Goal: Find contact information: Find contact information

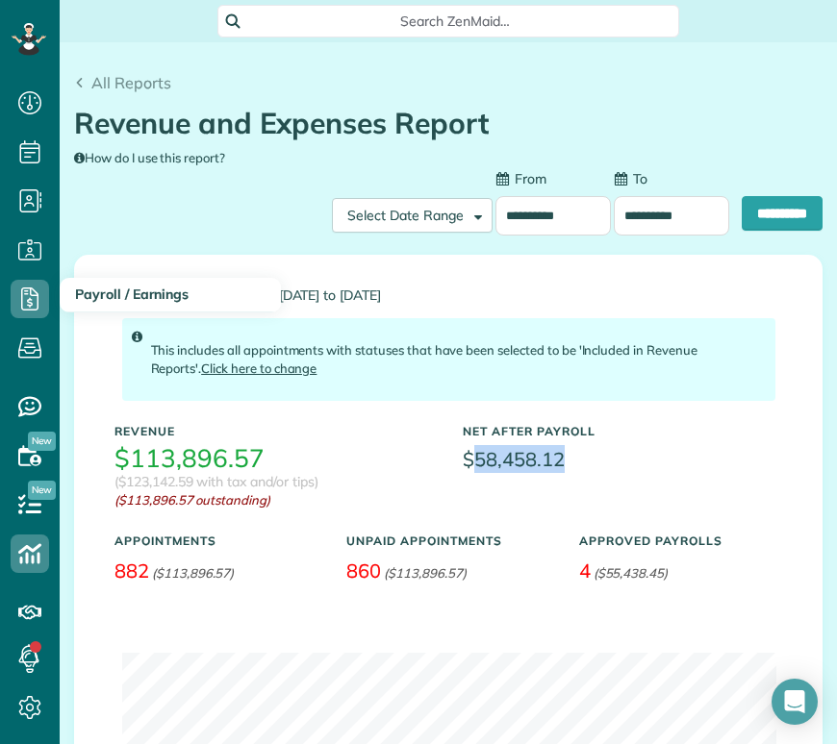
scroll to position [8, 8]
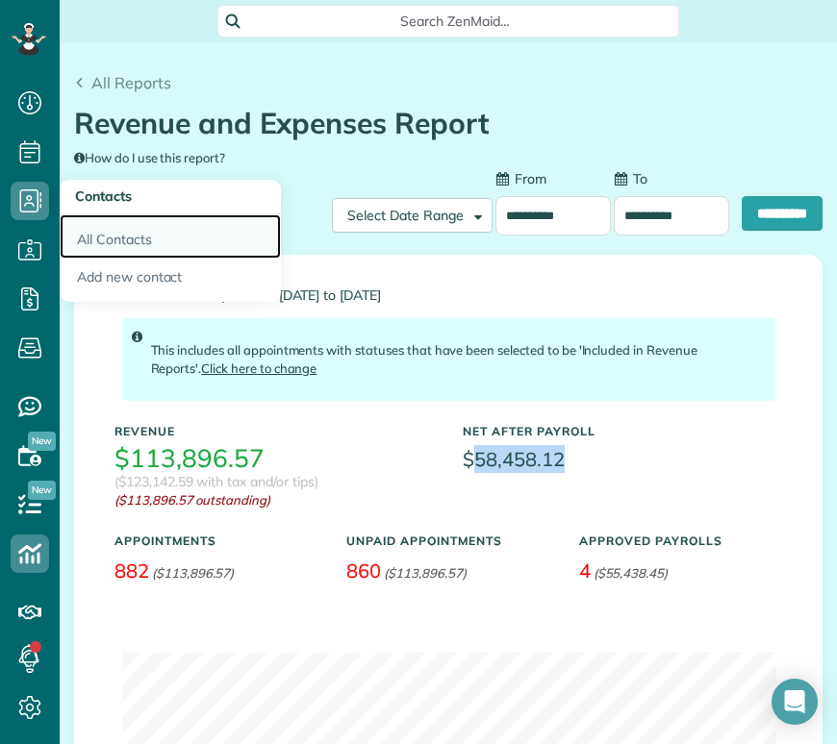
click at [104, 231] on link "All Contacts" at bounding box center [170, 236] width 221 height 44
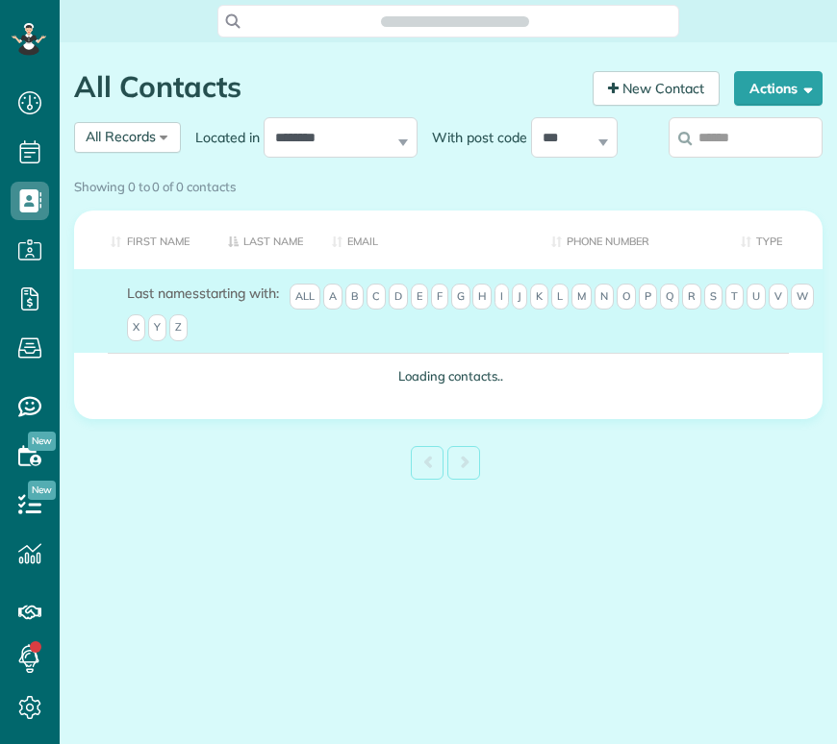
scroll to position [8, 8]
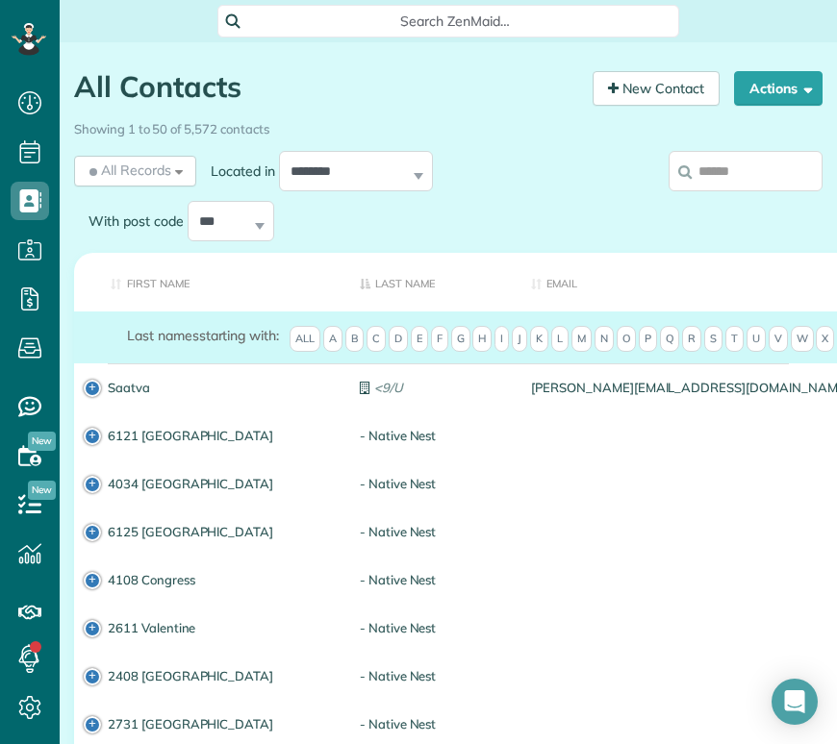
click at [727, 174] on input "search" at bounding box center [745, 171] width 154 height 40
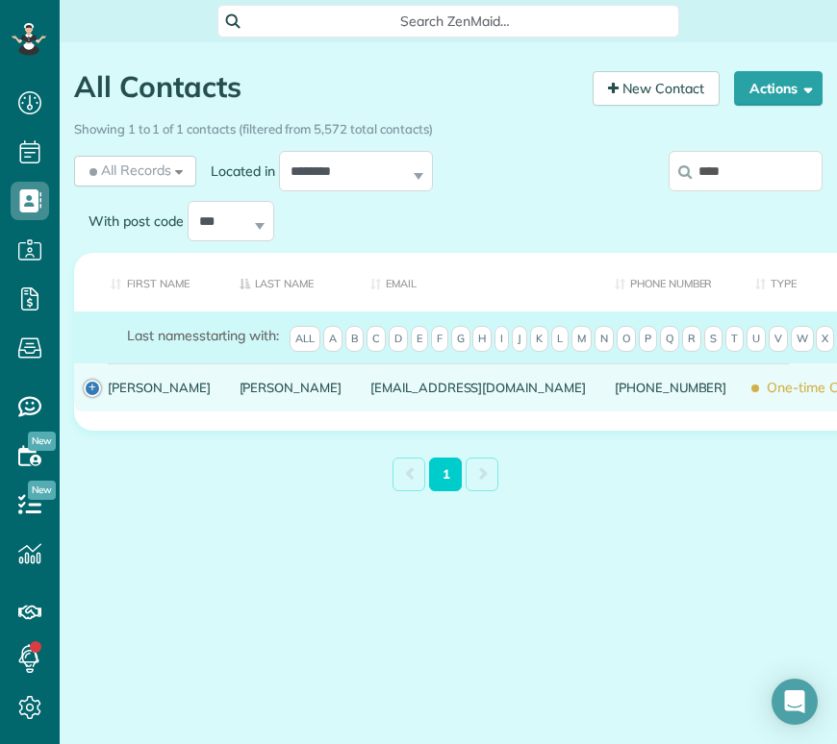
type input "****"
click at [125, 394] on link "Jason" at bounding box center [159, 387] width 103 height 13
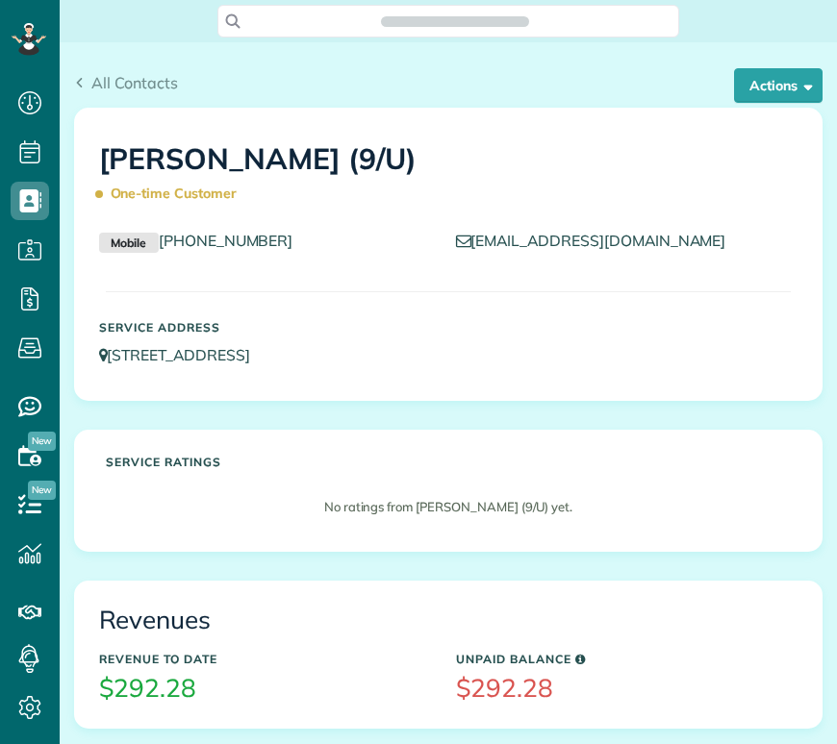
scroll to position [8, 8]
click at [771, 95] on button "Actions" at bounding box center [778, 85] width 88 height 35
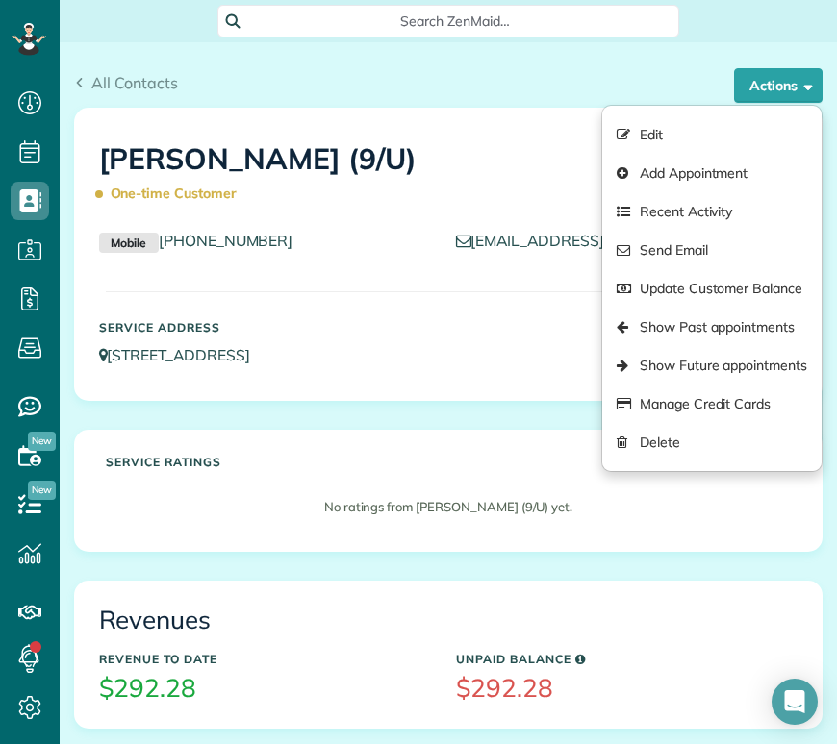
click at [465, 423] on div "Jason Guay (9/U) One-time Customer Mobile (469) 877-5387 jguay24@gmail.com Serv…" at bounding box center [448, 329] width 777 height 443
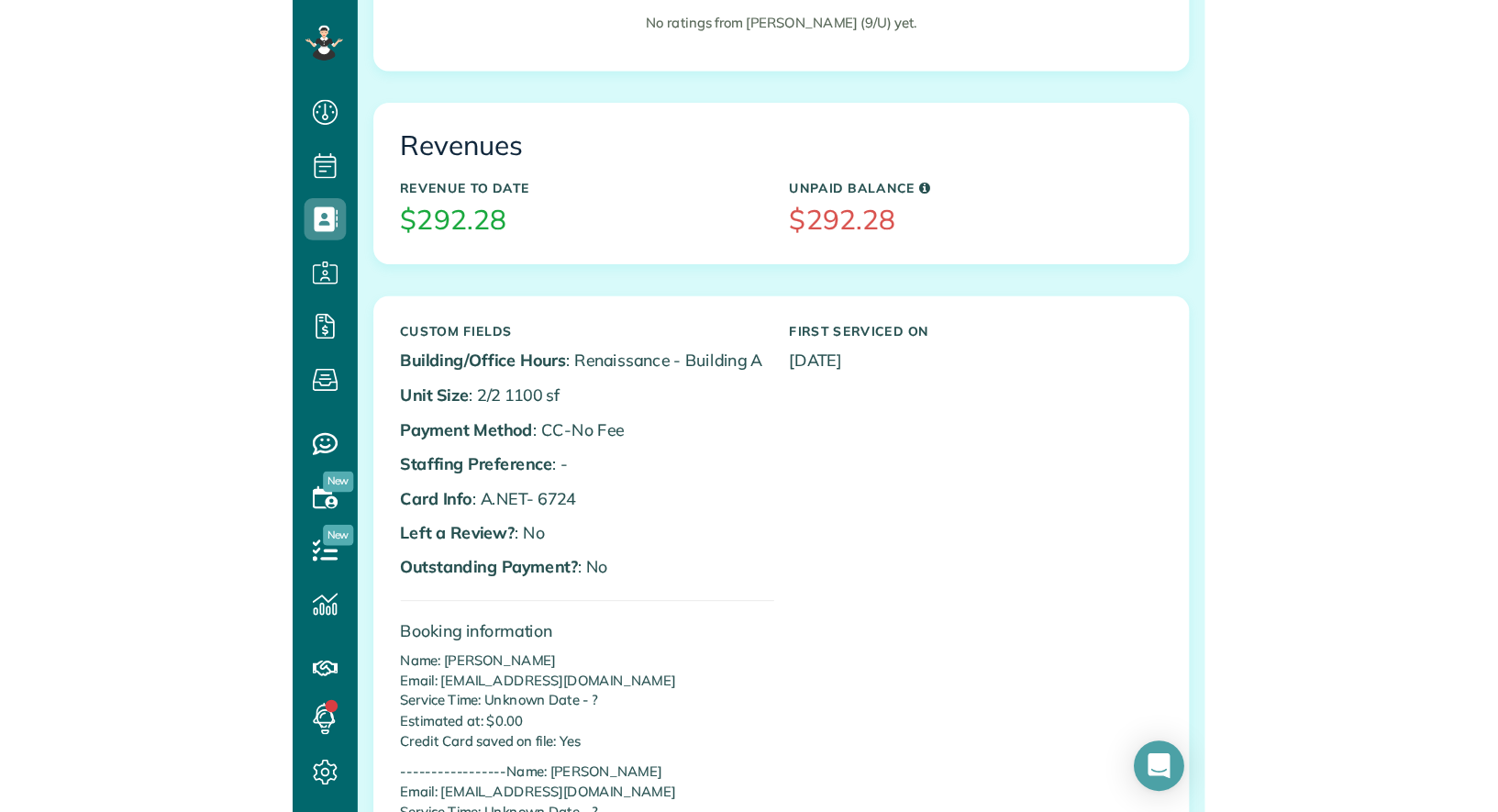
scroll to position [0, 0]
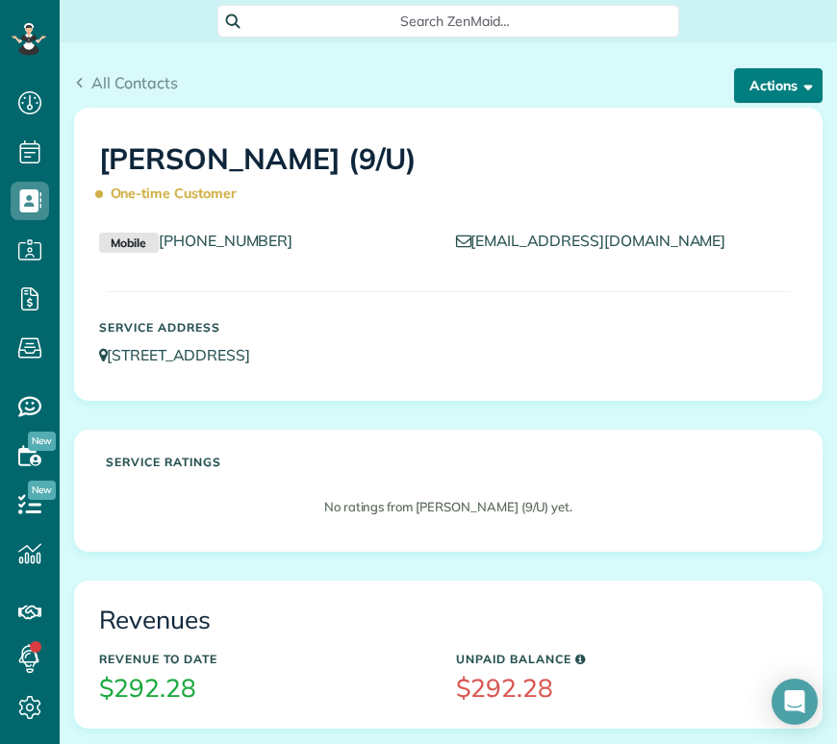
click at [768, 91] on button "Actions" at bounding box center [778, 85] width 88 height 35
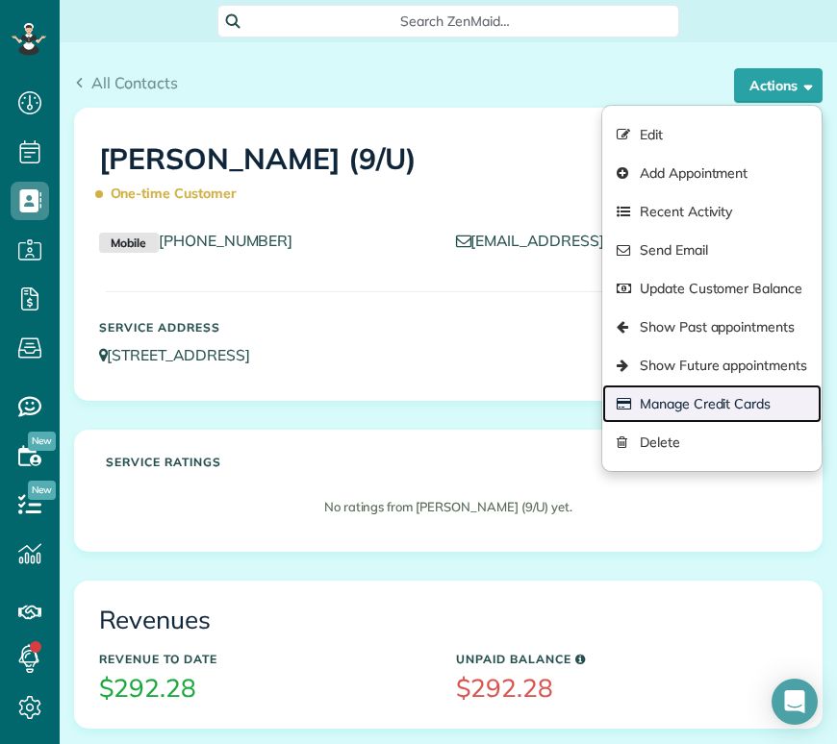
click at [746, 399] on link "Manage Credit Cards" at bounding box center [711, 404] width 219 height 38
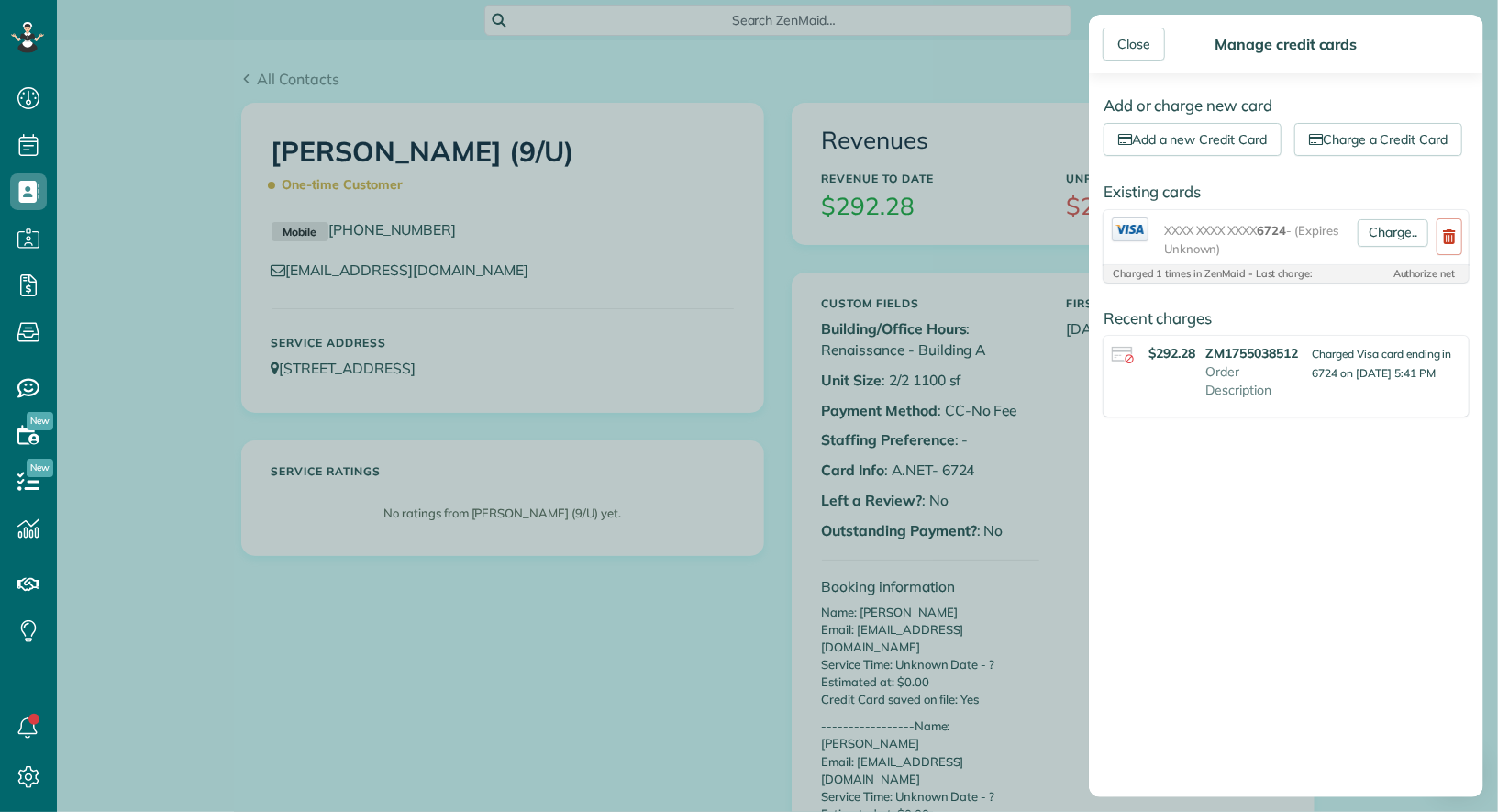
scroll to position [812, 56]
click at [642, 274] on div "Close Manage credit cards Add or charge new card Add a new Credit Card Charge a…" at bounding box center [749, 406] width 1498 height 812
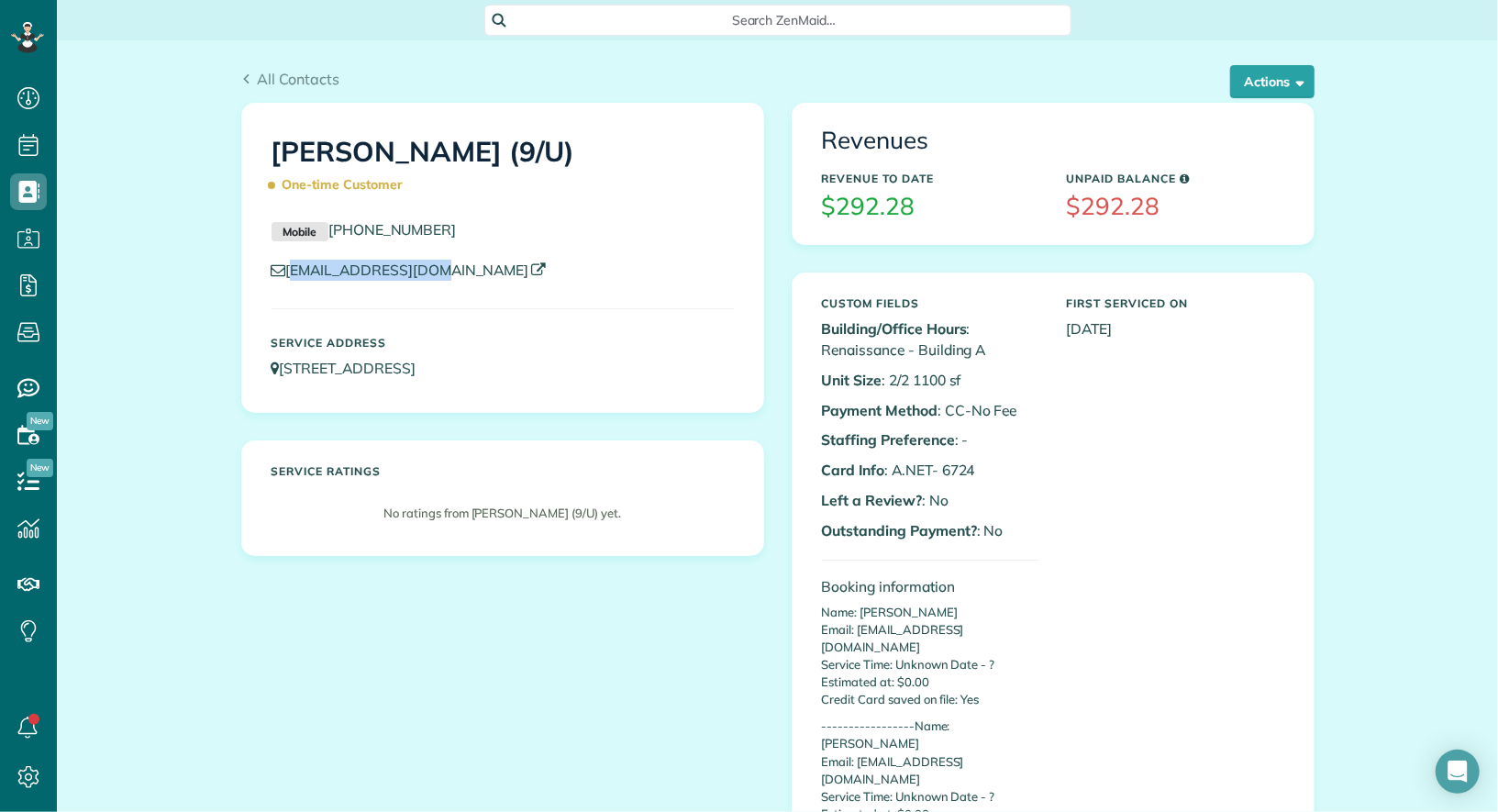
drag, startPoint x: 477, startPoint y: 266, endPoint x: 291, endPoint y: 271, distance: 186.1
click at [290, 272] on p "jguay24@gmail.com" at bounding box center [503, 270] width 463 height 21
click at [476, 265] on p "jguay24@gmail.com" at bounding box center [503, 270] width 463 height 21
drag, startPoint x: 447, startPoint y: 268, endPoint x: 287, endPoint y: 272, distance: 160.0
click at [287, 272] on p "jguay24@gmail.com" at bounding box center [503, 270] width 463 height 21
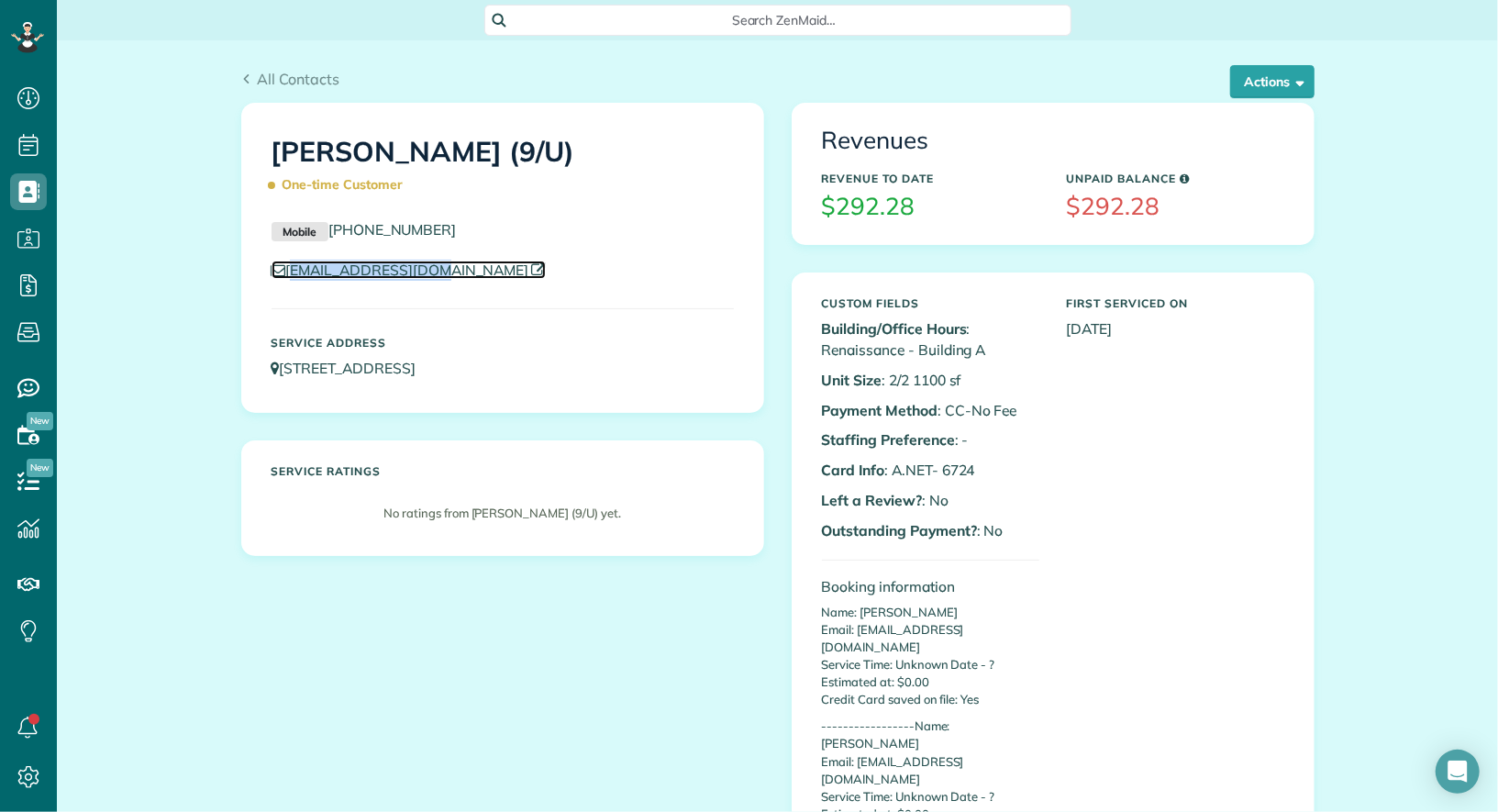
copy link "jguay24@gmail.com"
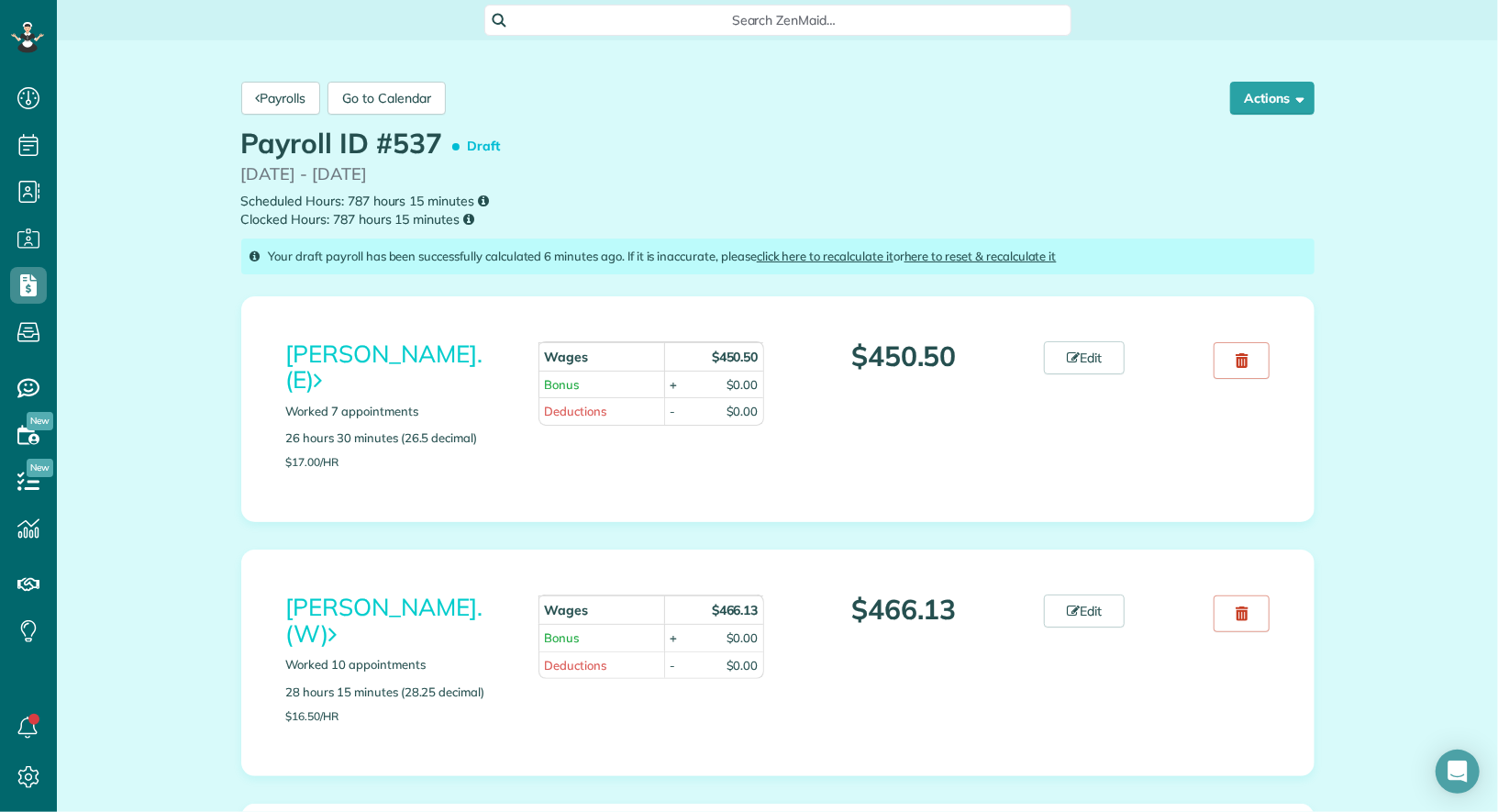
scroll to position [8, 8]
click at [278, 101] on link "Payrolls" at bounding box center [281, 98] width 80 height 33
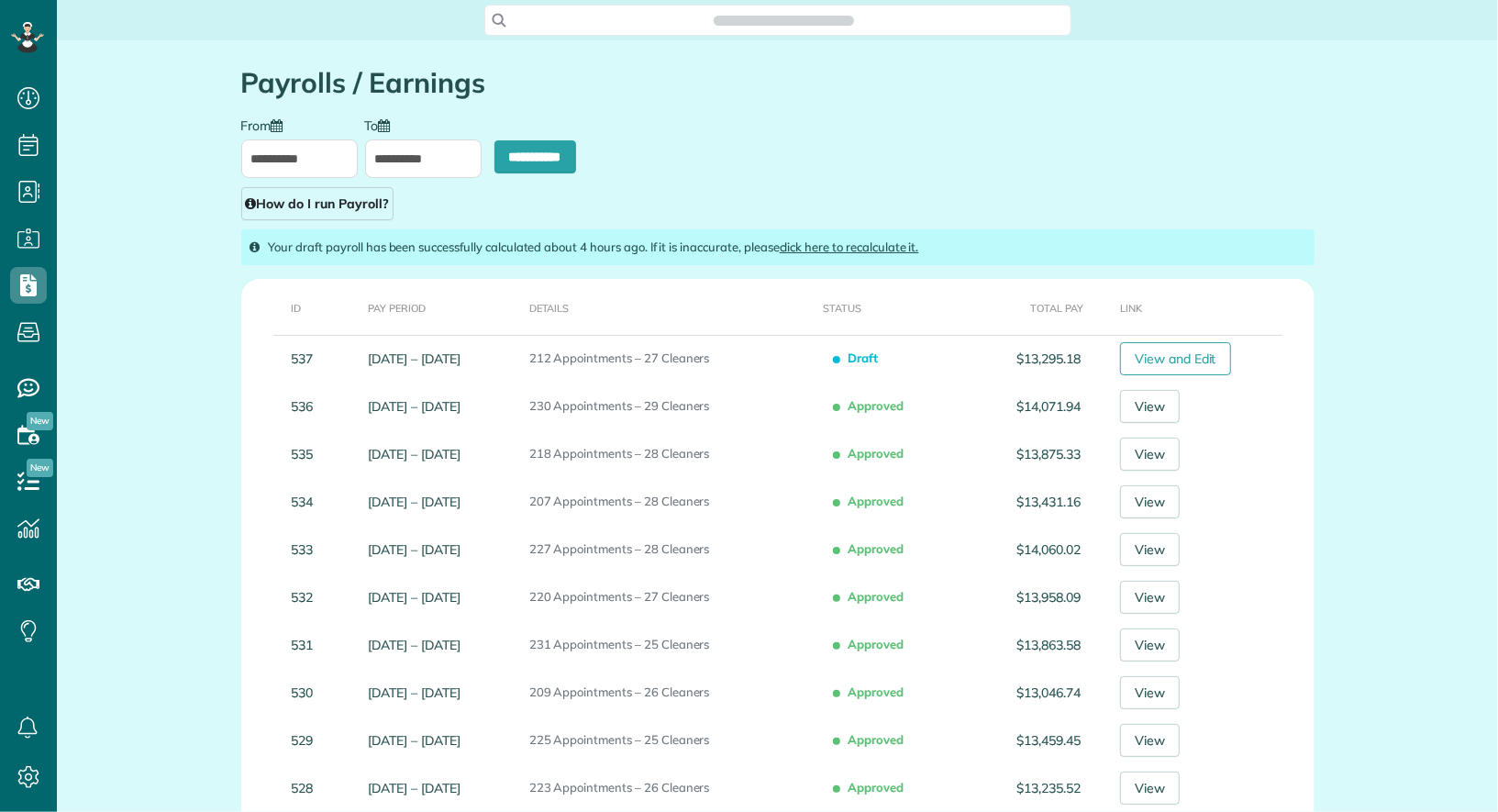
scroll to position [8, 8]
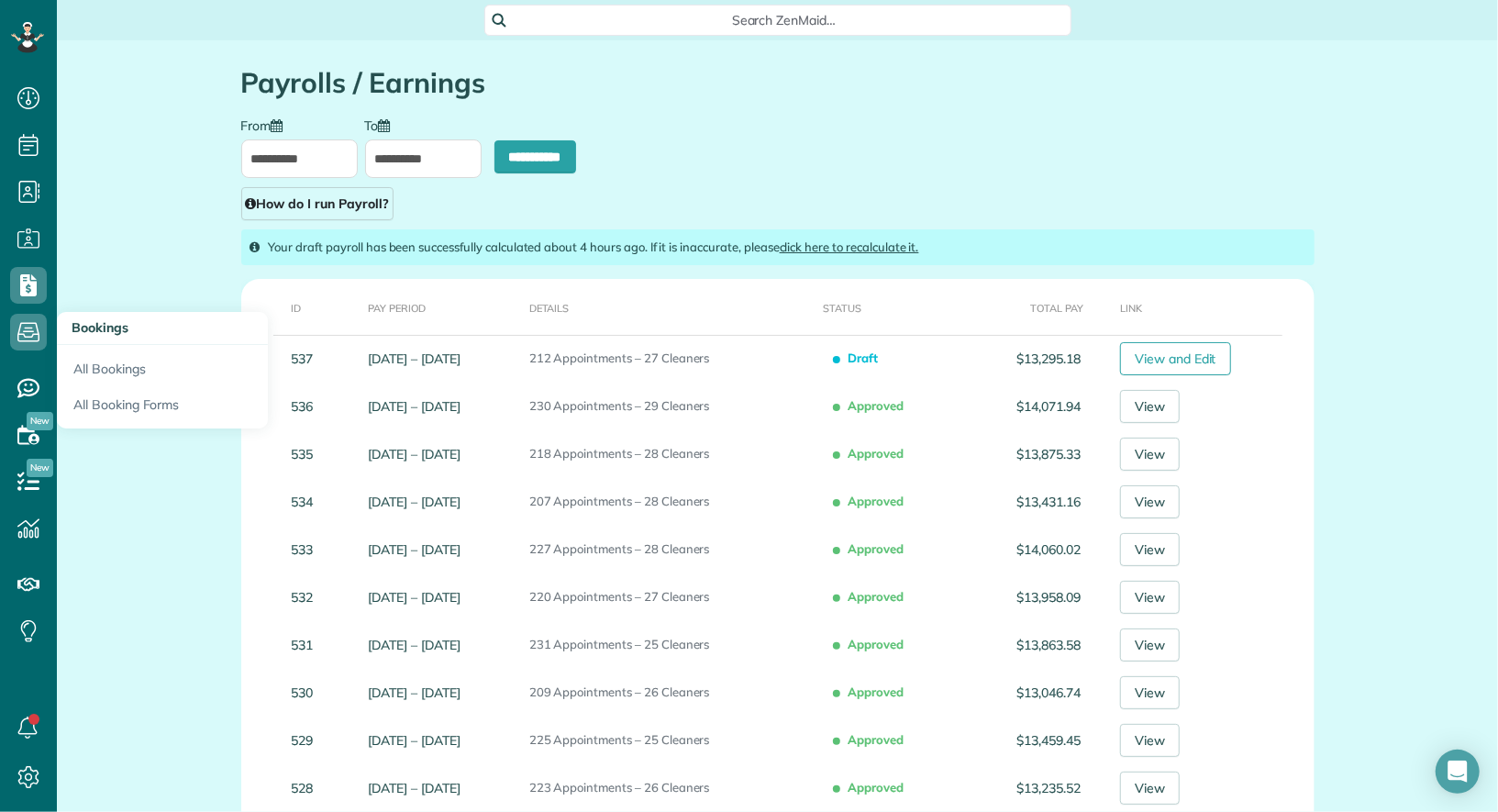
type input "**********"
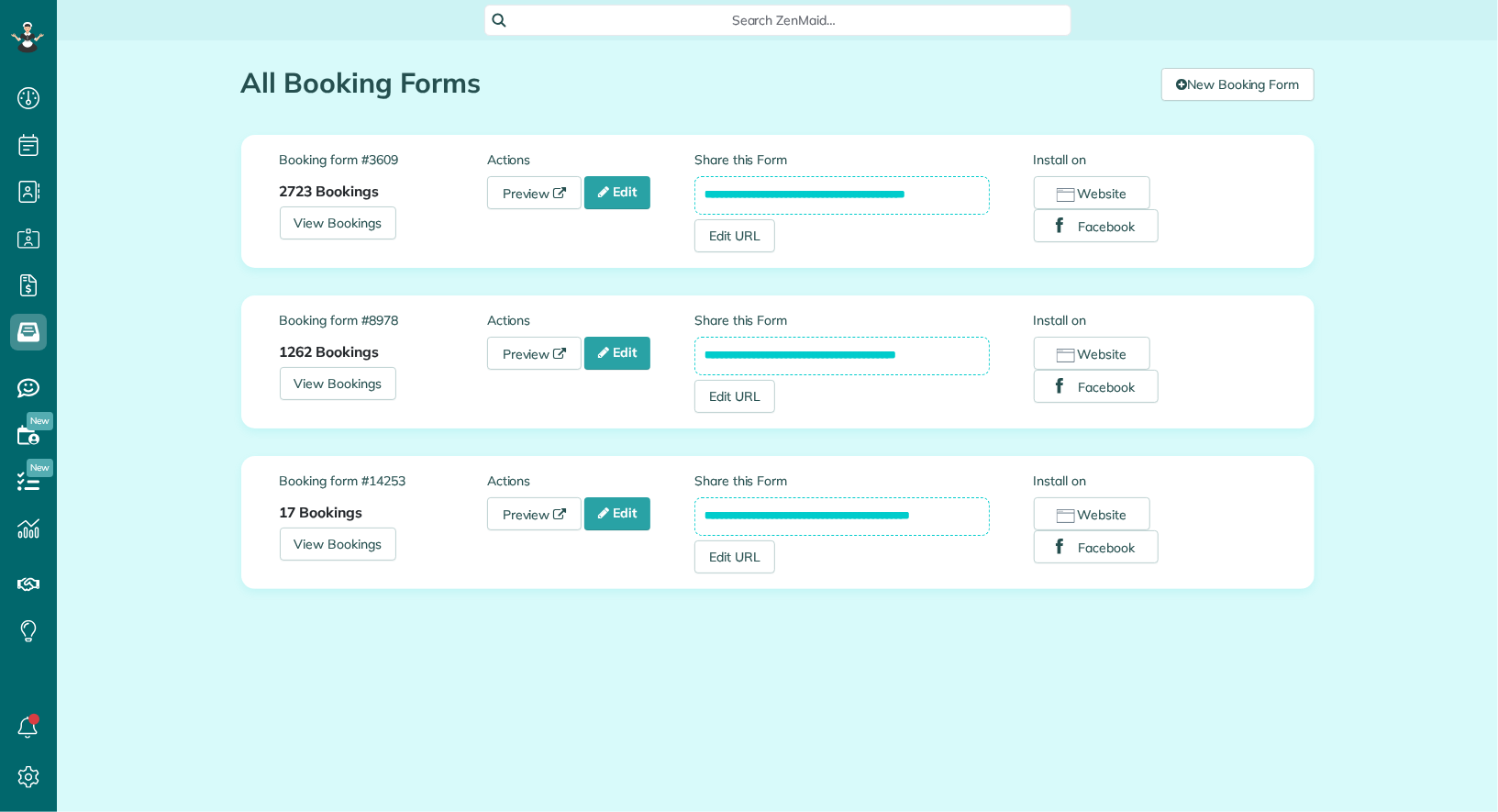
scroll to position [8, 8]
drag, startPoint x: 967, startPoint y: 364, endPoint x: 663, endPoint y: 344, distance: 304.7
click at [663, 344] on div "**********" at bounding box center [778, 362] width 996 height 102
